Goal: Transaction & Acquisition: Purchase product/service

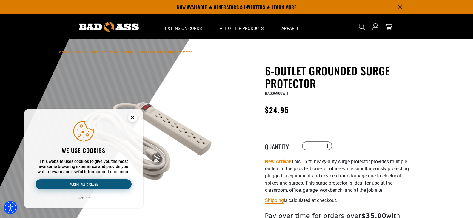
click at [107, 185] on button "Accept all & close" at bounding box center [84, 184] width 96 height 10
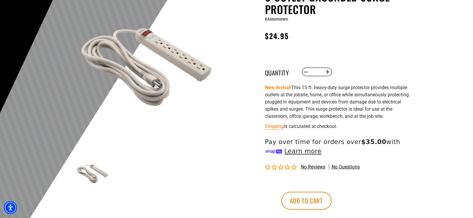
scroll to position [90, 0]
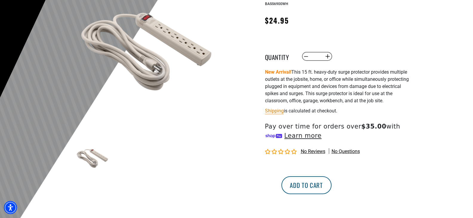
click at [332, 190] on button "Add to cart" at bounding box center [307, 186] width 50 height 18
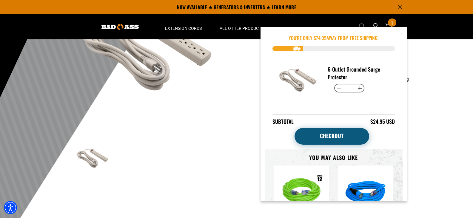
click at [339, 141] on link "Checkout" at bounding box center [332, 136] width 75 height 17
